Goal: Use online tool/utility: Utilize a website feature to perform a specific function

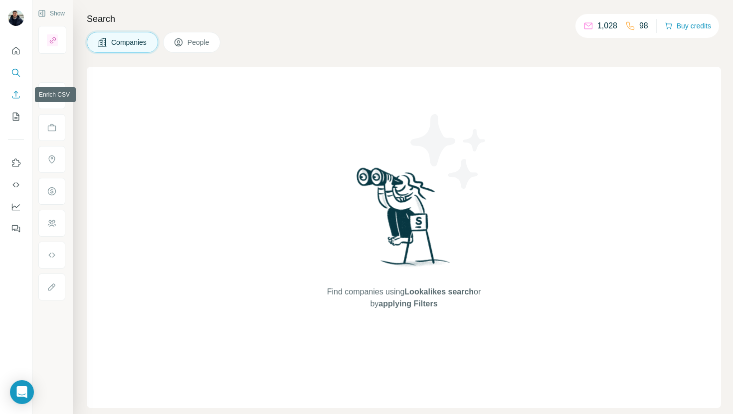
click at [19, 94] on icon "Enrich CSV" at bounding box center [16, 95] width 10 height 10
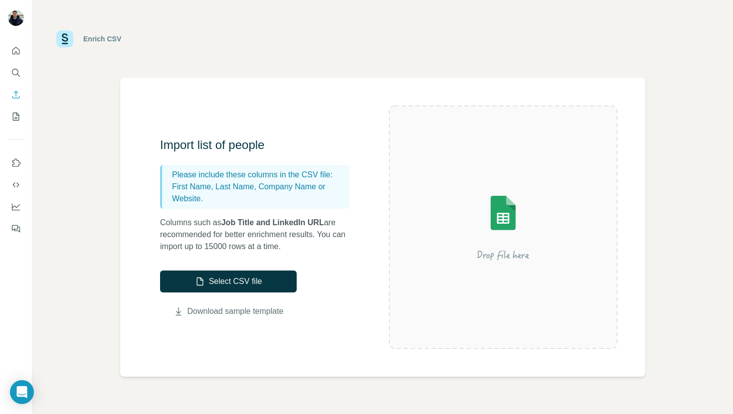
click at [245, 315] on link "Download sample template" at bounding box center [235, 312] width 96 height 12
click at [250, 292] on button "Select CSV file" at bounding box center [228, 282] width 137 height 22
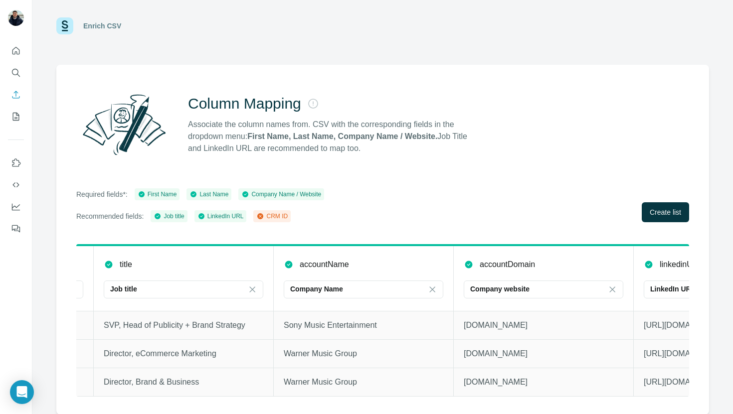
scroll to position [0, 468]
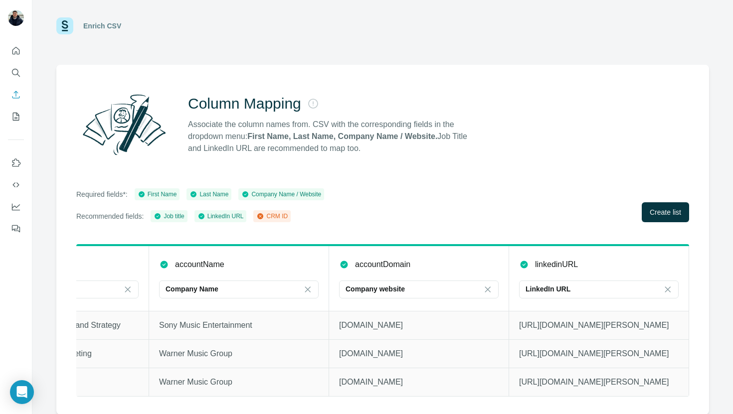
drag, startPoint x: 663, startPoint y: 213, endPoint x: 494, endPoint y: 201, distance: 169.4
click at [494, 201] on div "Required fields*: First Name Last Name Company Name / Website Recommended field…" at bounding box center [382, 205] width 613 height 34
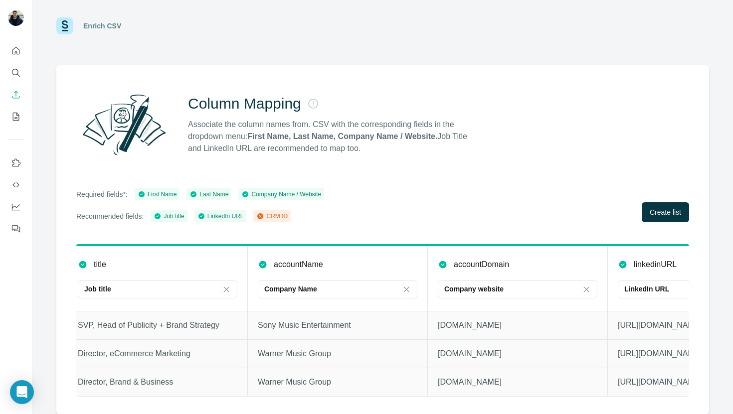
scroll to position [0, 385]
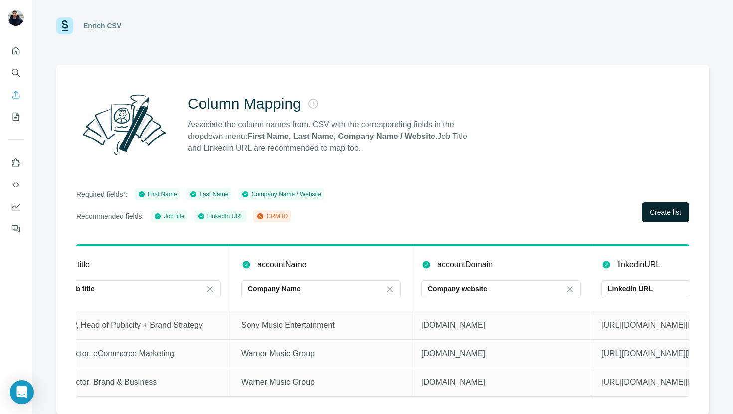
click at [664, 216] on span "Create list" at bounding box center [665, 212] width 31 height 10
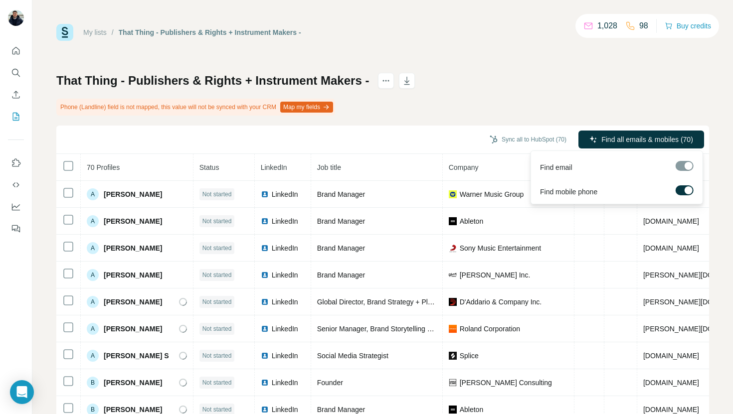
click at [642, 141] on span "Find all emails & mobiles (70)" at bounding box center [647, 140] width 92 height 10
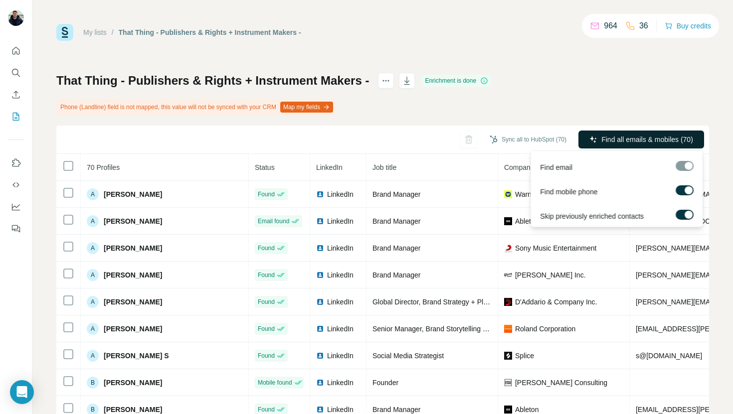
click at [621, 143] on span "Find all emails & mobiles (70)" at bounding box center [647, 140] width 92 height 10
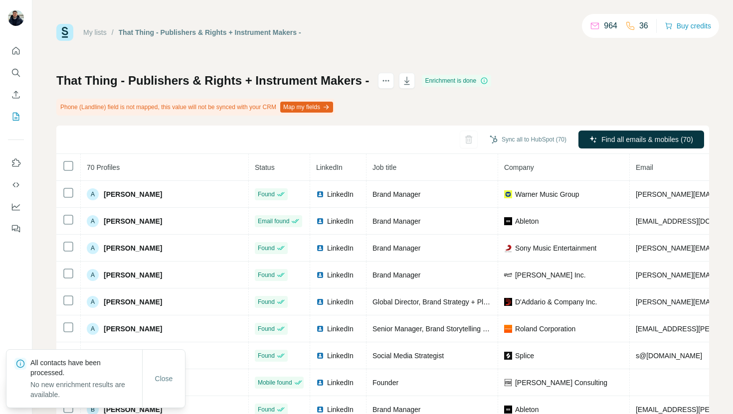
click at [578, 106] on div "That Thing - Publishers & Rights + Instrument Makers - Enrichment is done Phone…" at bounding box center [382, 245] width 653 height 344
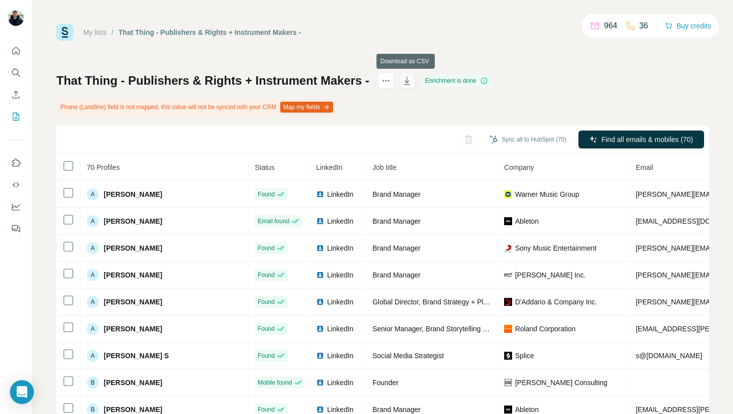
click at [409, 84] on icon "button" at bounding box center [407, 81] width 10 height 10
click at [410, 82] on icon "button" at bounding box center [407, 81] width 10 height 10
click at [406, 84] on icon "button" at bounding box center [406, 81] width 5 height 8
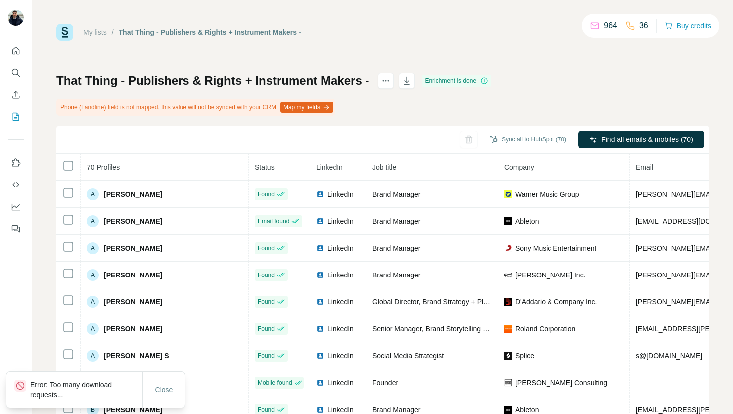
click at [162, 388] on span "Close" at bounding box center [164, 390] width 18 height 10
click at [405, 85] on icon "button" at bounding box center [407, 81] width 10 height 10
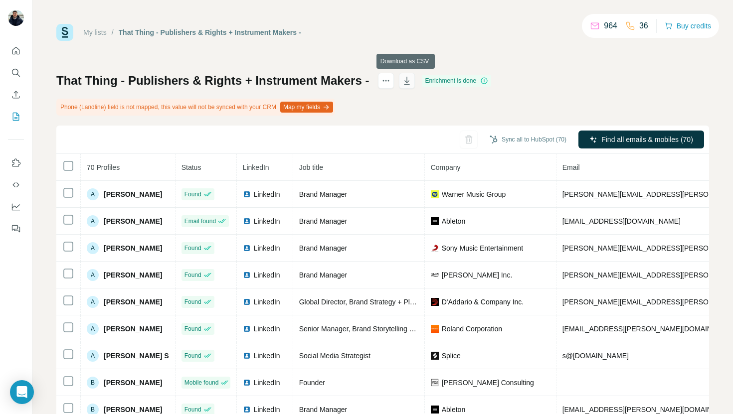
click at [408, 84] on icon "button" at bounding box center [407, 81] width 10 height 10
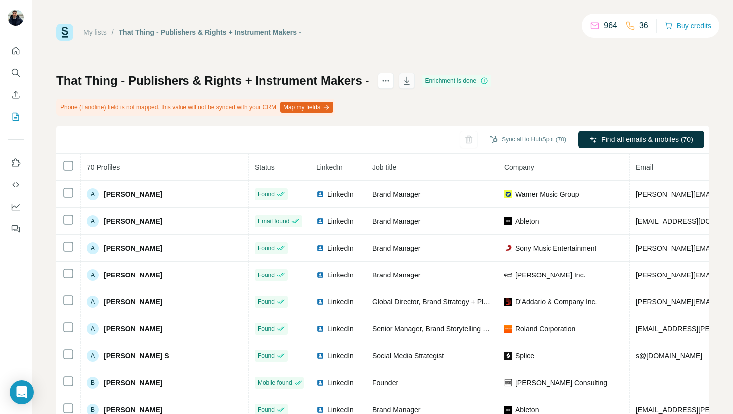
click at [406, 82] on icon "button" at bounding box center [407, 81] width 5 height 3
click at [468, 76] on div "Enrichment is done" at bounding box center [456, 81] width 69 height 12
click at [12, 98] on icon "Enrich CSV" at bounding box center [15, 94] width 7 height 7
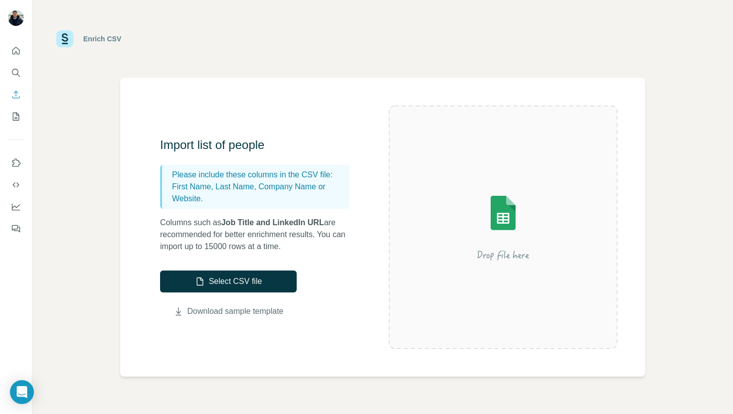
click at [236, 312] on link "Download sample template" at bounding box center [235, 312] width 96 height 12
click at [256, 280] on button "Select CSV file" at bounding box center [228, 282] width 137 height 22
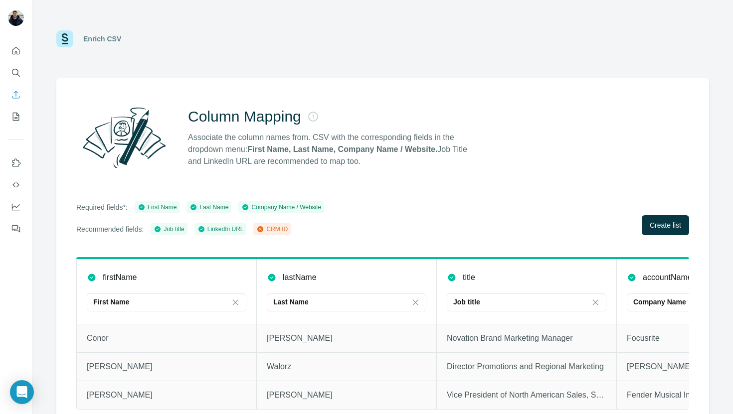
scroll to position [13, 0]
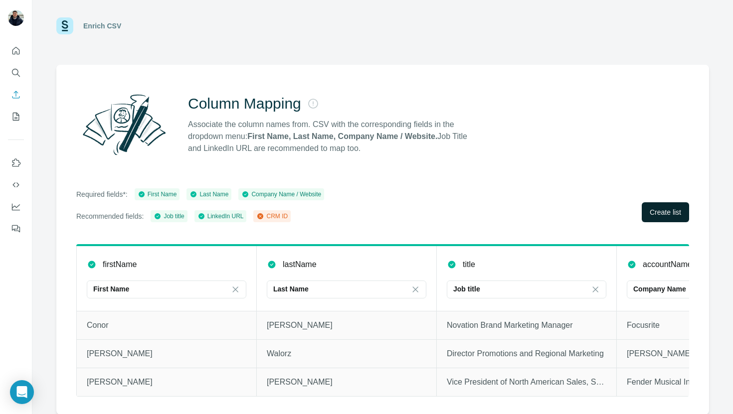
click at [660, 213] on span "Create list" at bounding box center [665, 212] width 31 height 10
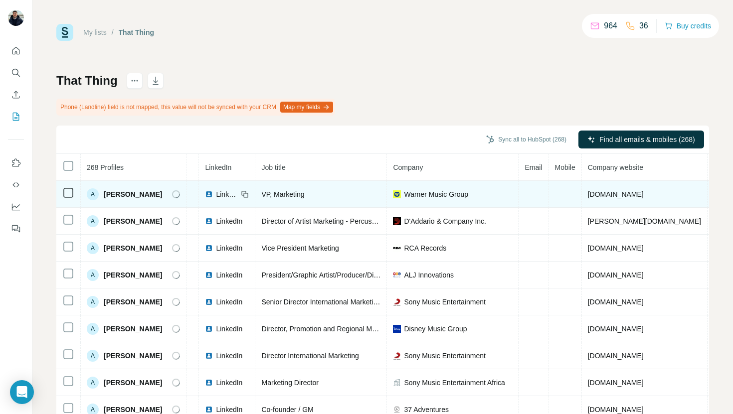
scroll to position [0, 54]
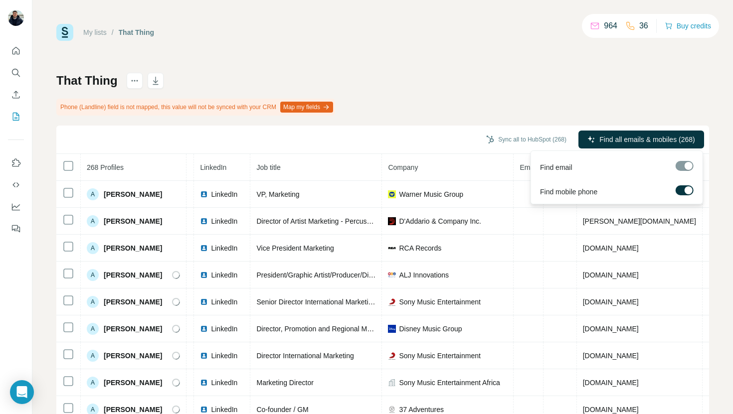
click at [685, 188] on div at bounding box center [688, 190] width 8 height 8
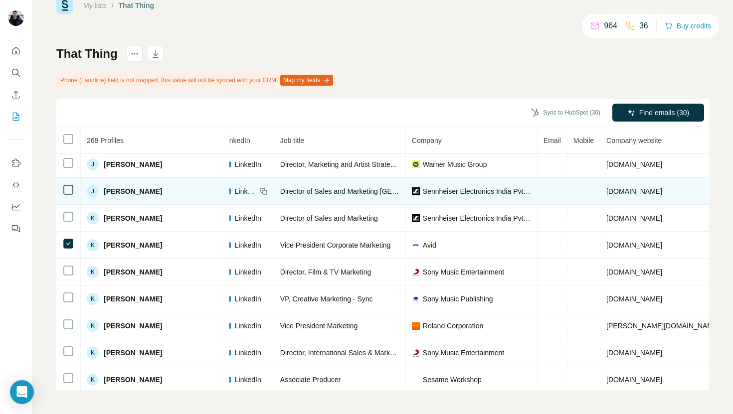
scroll to position [3756, 73]
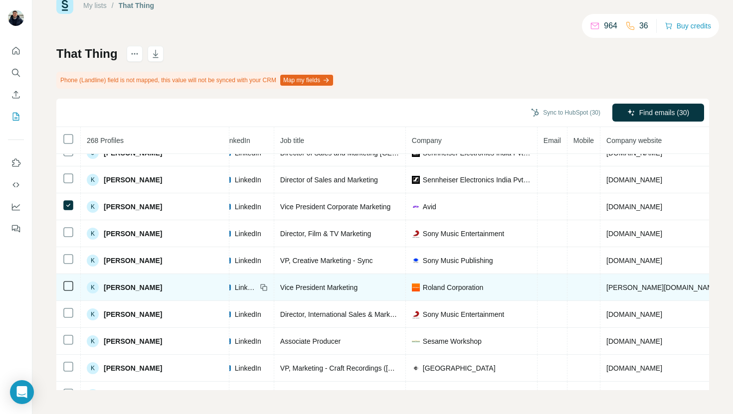
click at [68, 291] on icon at bounding box center [68, 286] width 12 height 12
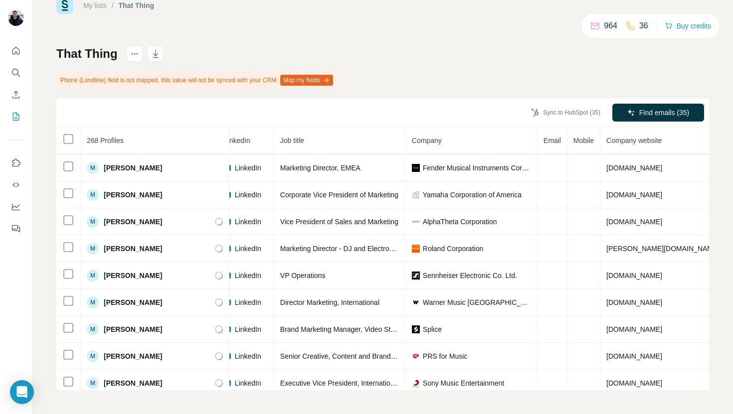
scroll to position [4820, 73]
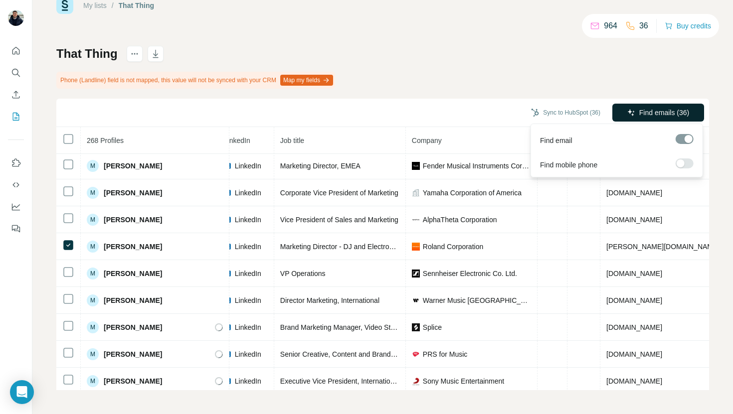
drag, startPoint x: 654, startPoint y: 116, endPoint x: 660, endPoint y: 111, distance: 7.9
click at [680, 166] on div at bounding box center [680, 164] width 8 height 8
click at [657, 112] on span "Find emails & mobiles (36)" at bounding box center [647, 113] width 83 height 10
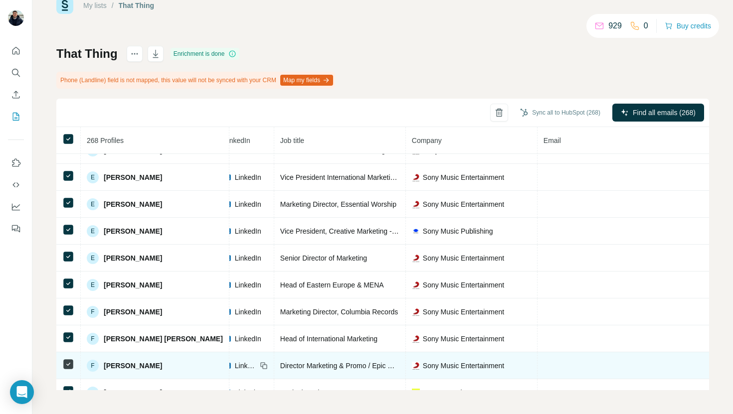
scroll to position [2132, 73]
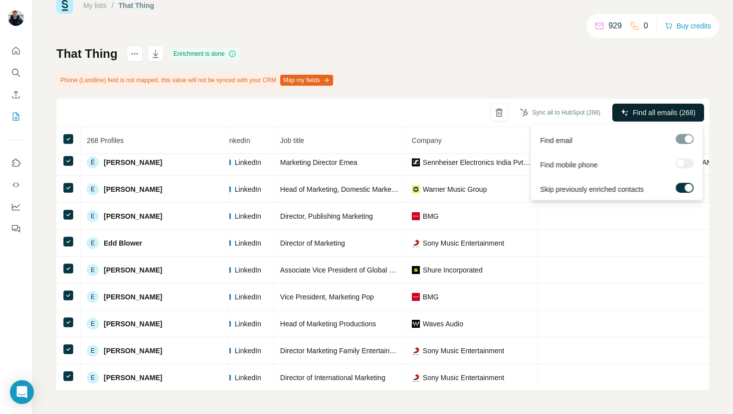
click at [672, 113] on span "Find all emails (268)" at bounding box center [664, 113] width 63 height 10
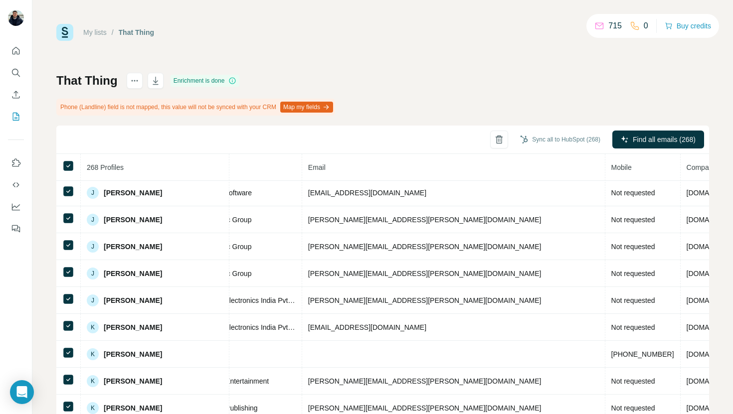
scroll to position [3603, 308]
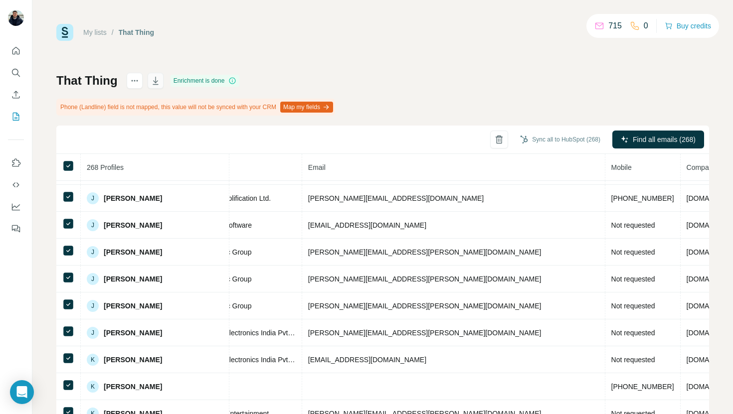
click at [155, 82] on icon "button" at bounding box center [155, 81] width 5 height 3
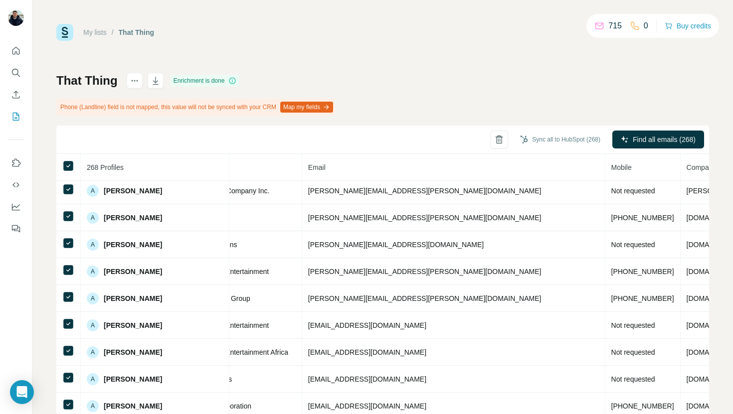
scroll to position [0, 308]
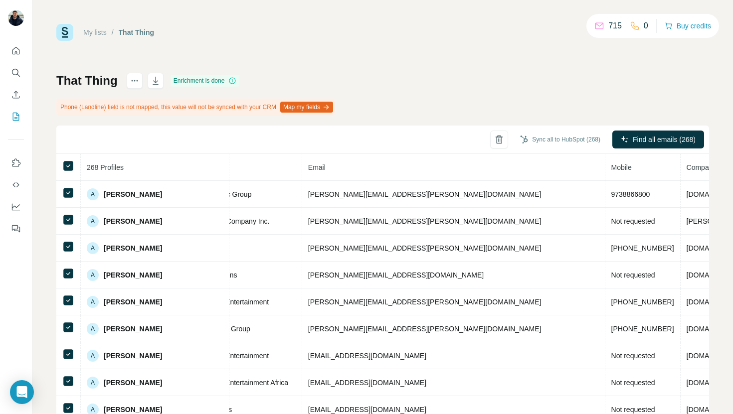
click at [668, 4] on div "My lists / That Thing 715 0 Buy credits That Thing Enrichment is done Phone (La…" at bounding box center [382, 207] width 700 height 414
